Goal: Find specific page/section: Find specific page/section

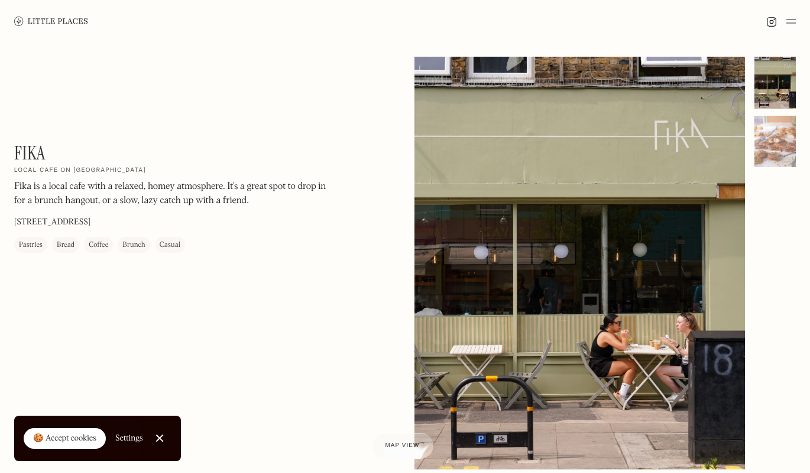
click at [61, 18] on img at bounding box center [51, 21] width 74 height 9
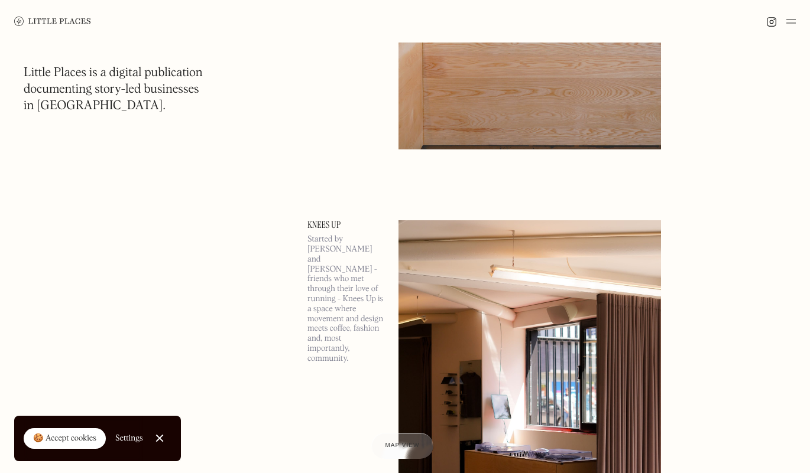
scroll to position [1818, 0]
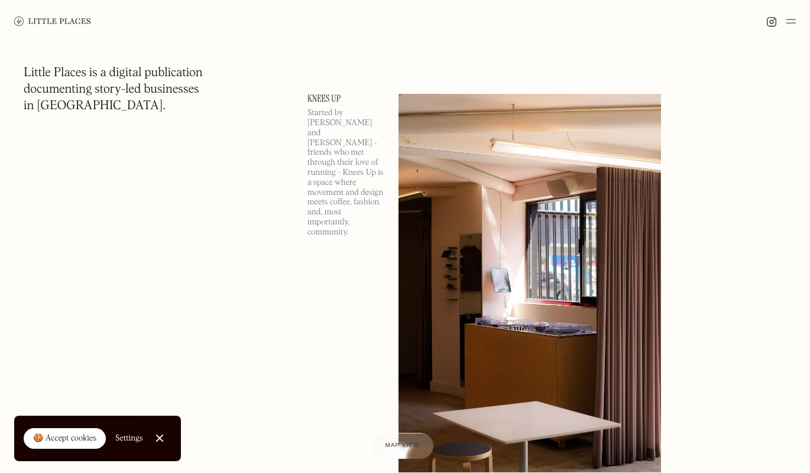
click at [793, 21] on img at bounding box center [790, 21] width 9 height 14
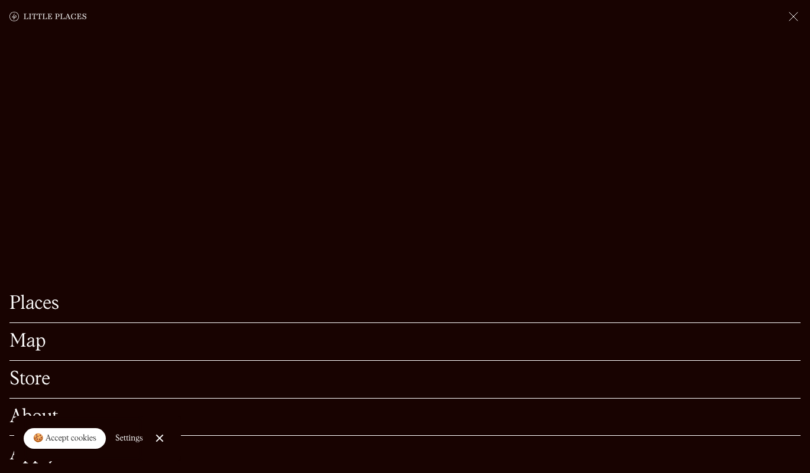
click at [34, 333] on link "Map" at bounding box center [404, 342] width 791 height 18
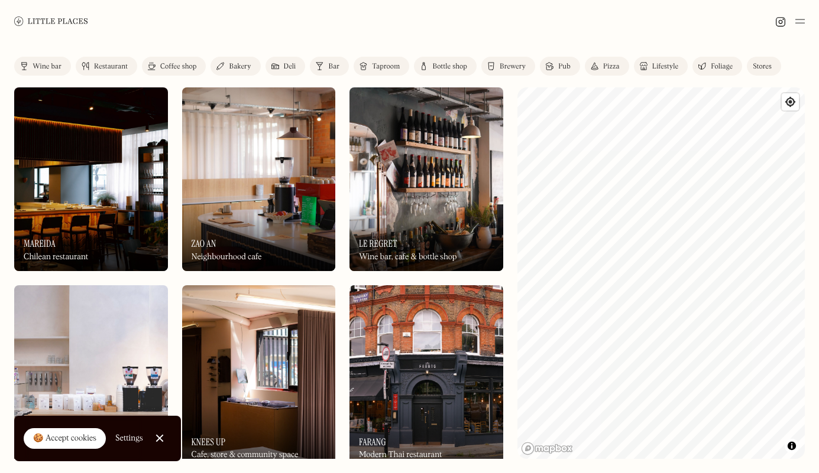
click at [818, 236] on html "Places Map Store About Apply 🍪 Accept cookies Settings Close Cookie Popup Close…" at bounding box center [409, 236] width 819 height 473
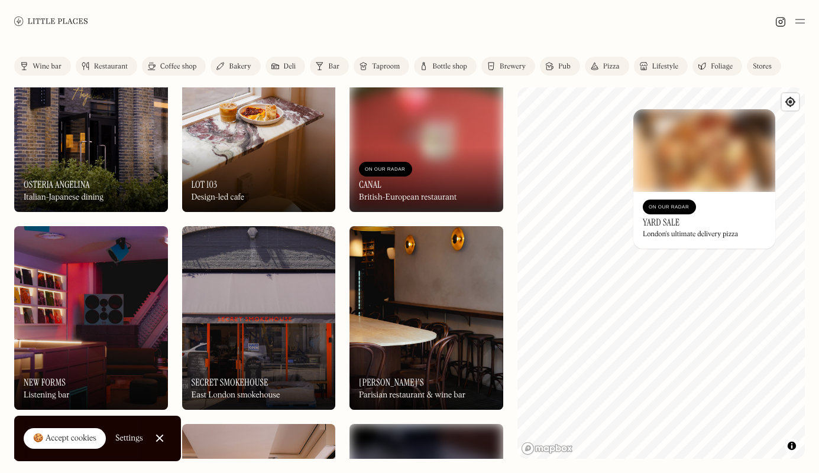
scroll to position [1273, 0]
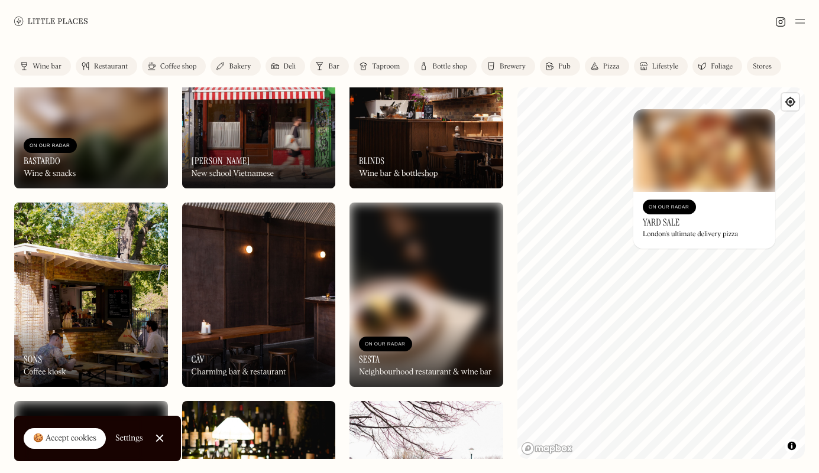
click at [178, 66] on div "Coffee shop" at bounding box center [178, 66] width 36 height 7
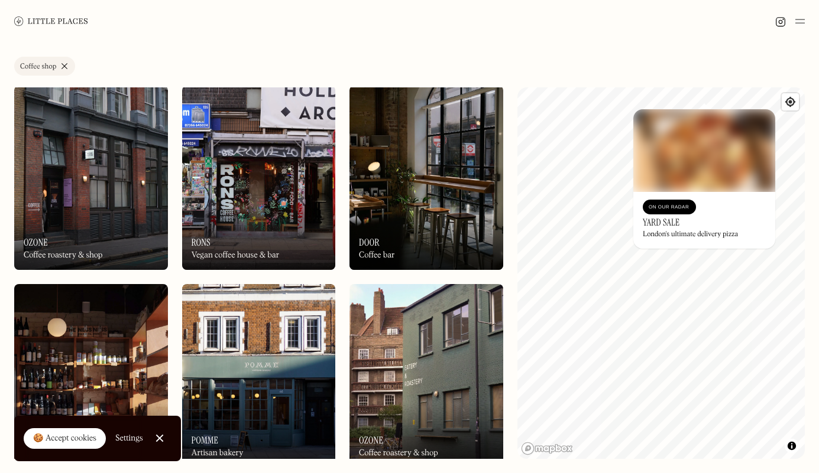
scroll to position [595, 0]
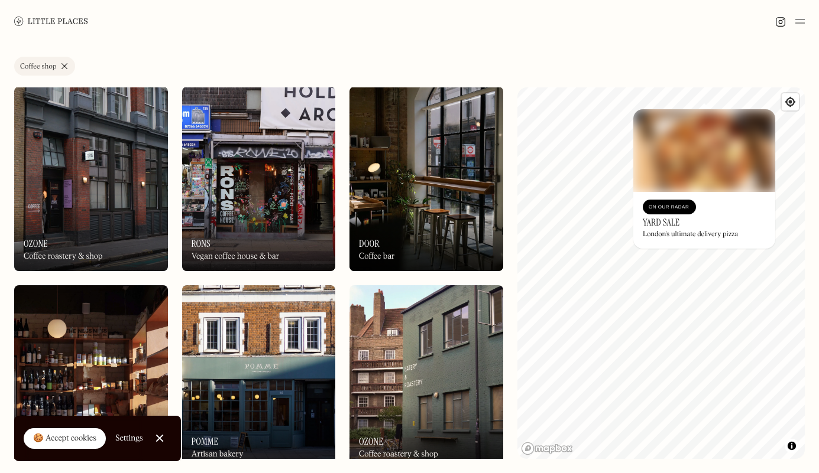
click at [421, 196] on img at bounding box center [426, 179] width 154 height 184
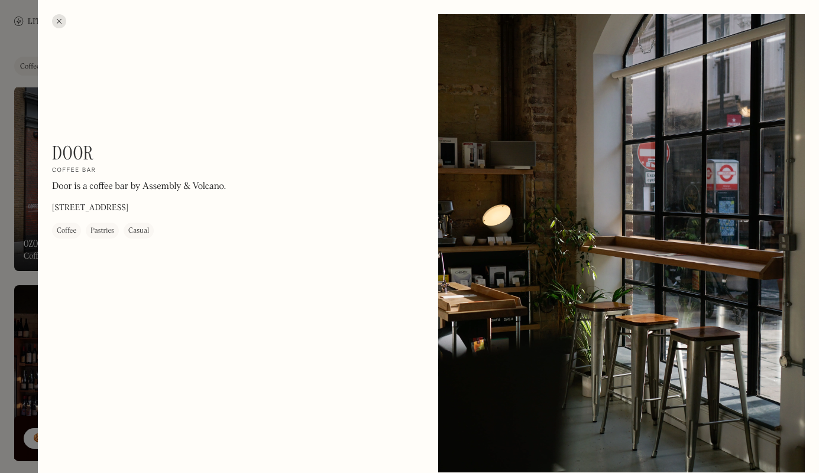
click at [60, 21] on div at bounding box center [59, 21] width 14 height 14
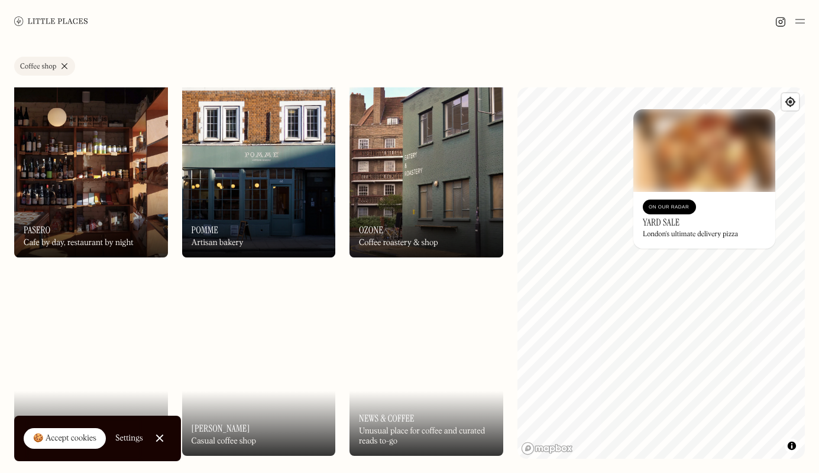
scroll to position [810, 0]
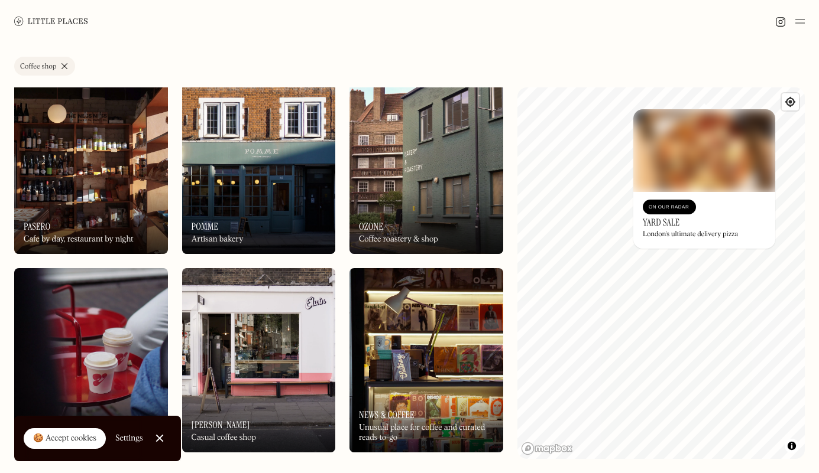
click at [405, 198] on div "On Our Radar Ozone Coffee roastery & shop" at bounding box center [426, 221] width 154 height 65
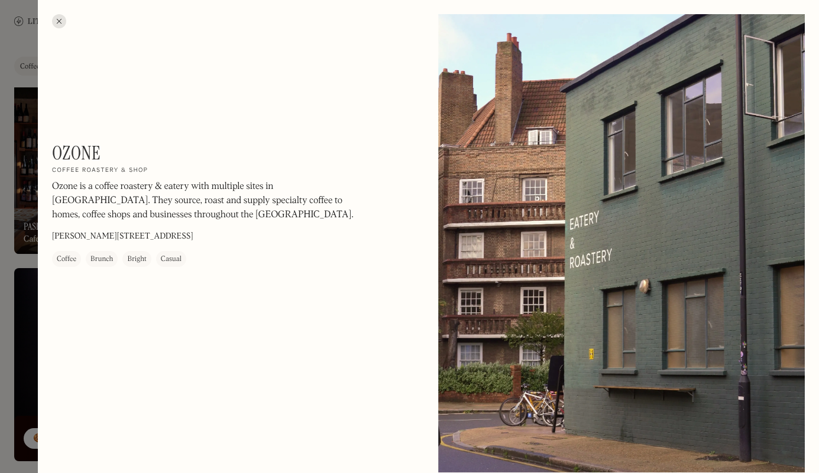
click at [59, 17] on div at bounding box center [59, 21] width 14 height 14
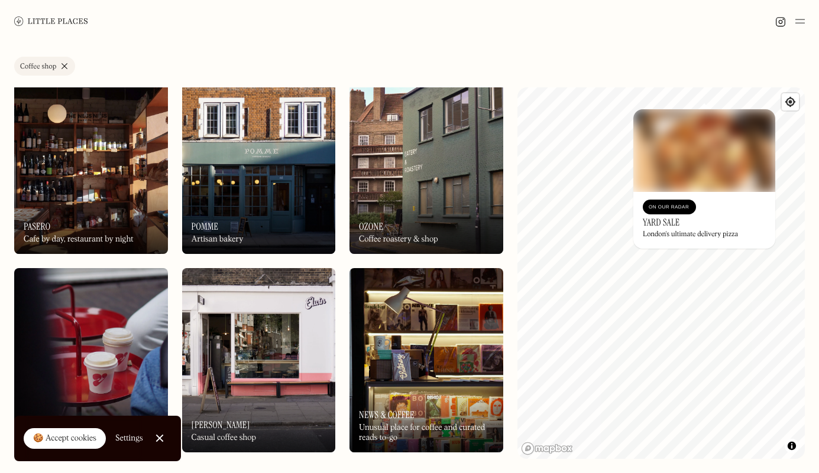
click at [265, 192] on div "On Our Radar Pomme Artisan bakery" at bounding box center [259, 221] width 154 height 65
